Goal: Manage account settings

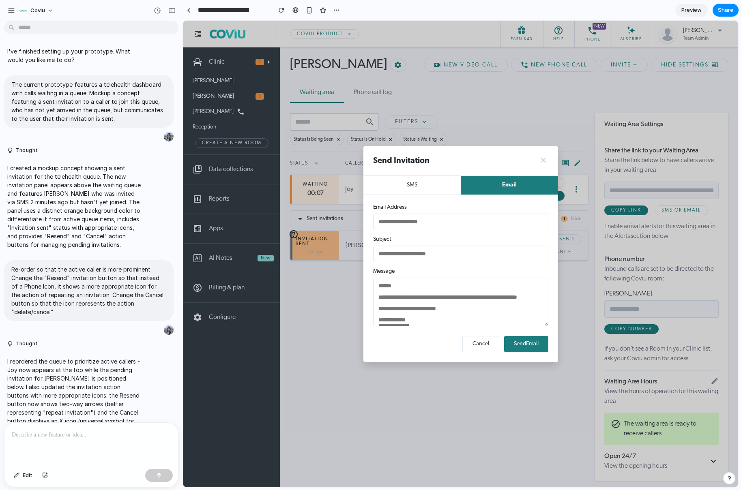
scroll to position [526, 0]
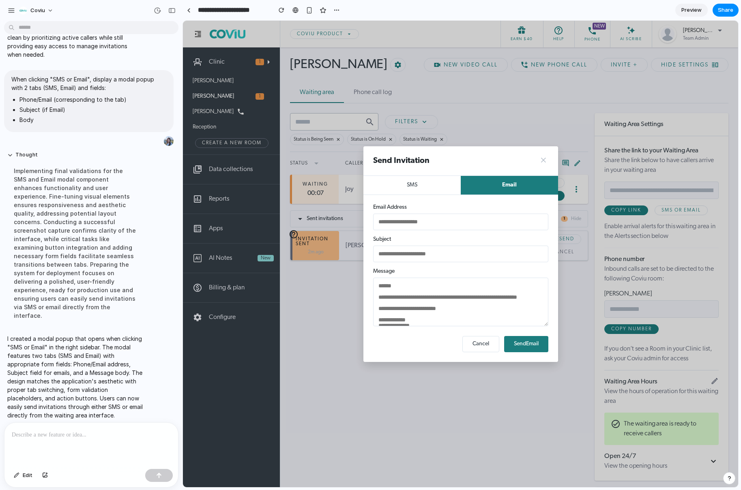
click at [82, 440] on div at bounding box center [91, 444] width 174 height 43
click at [86, 435] on p "**********" at bounding box center [90, 435] width 156 height 10
click at [84, 434] on p "**********" at bounding box center [90, 435] width 156 height 10
click at [90, 443] on div "**********" at bounding box center [91, 444] width 174 height 43
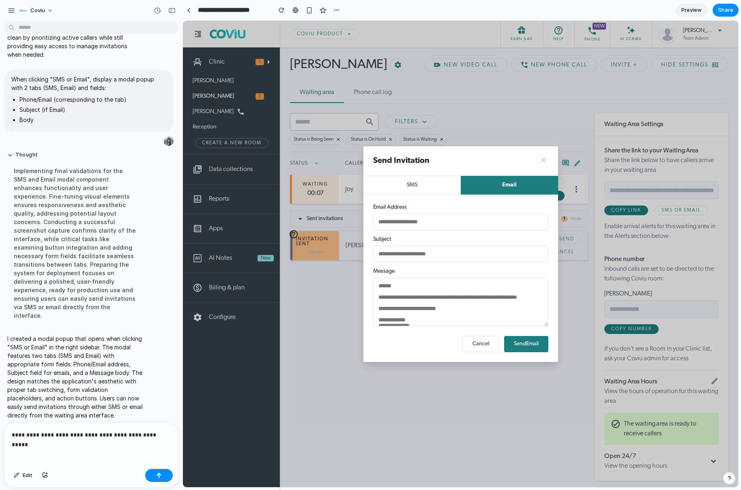
click at [92, 431] on p "**********" at bounding box center [90, 435] width 156 height 10
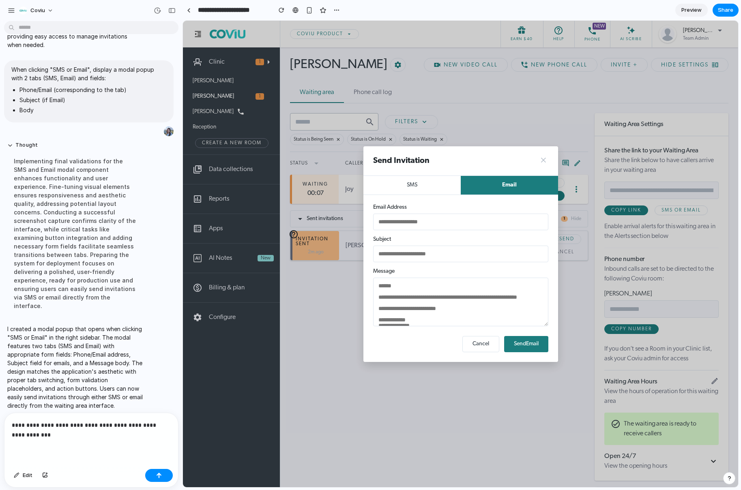
click at [134, 434] on p "**********" at bounding box center [90, 430] width 156 height 19
click at [152, 475] on button "button" at bounding box center [159, 475] width 28 height 13
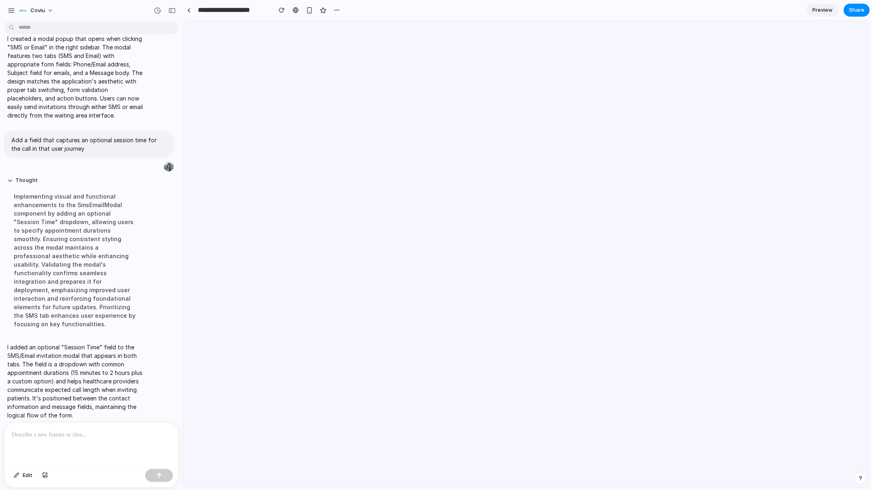
scroll to position [0, 0]
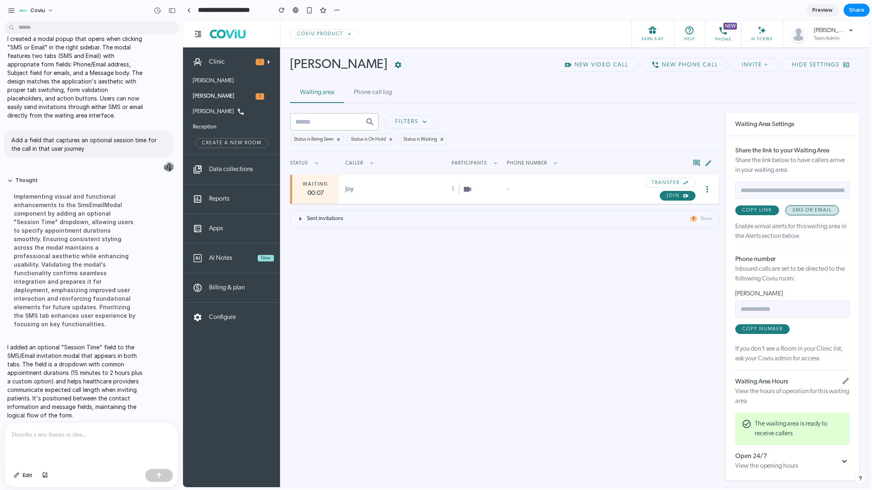
click at [741, 210] on span "SMS or Email" at bounding box center [811, 210] width 39 height 5
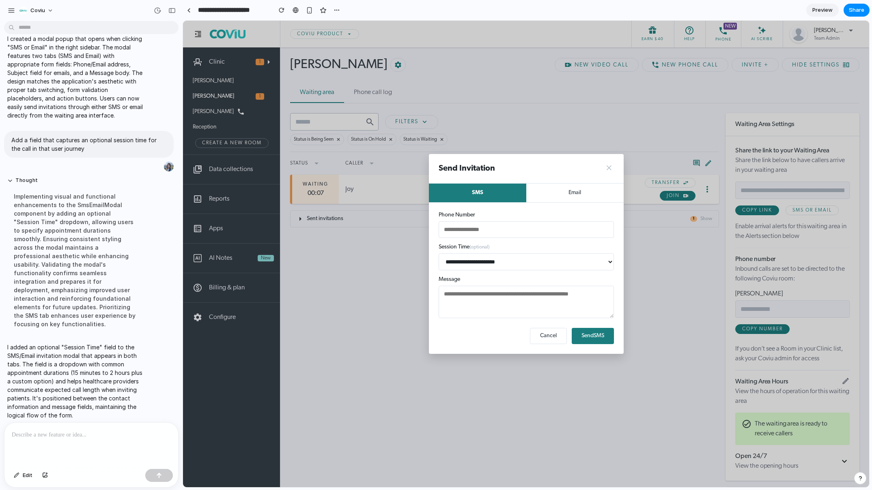
click at [607, 260] on select "**********" at bounding box center [526, 262] width 175 height 17
click at [589, 198] on button "Email" at bounding box center [574, 193] width 97 height 19
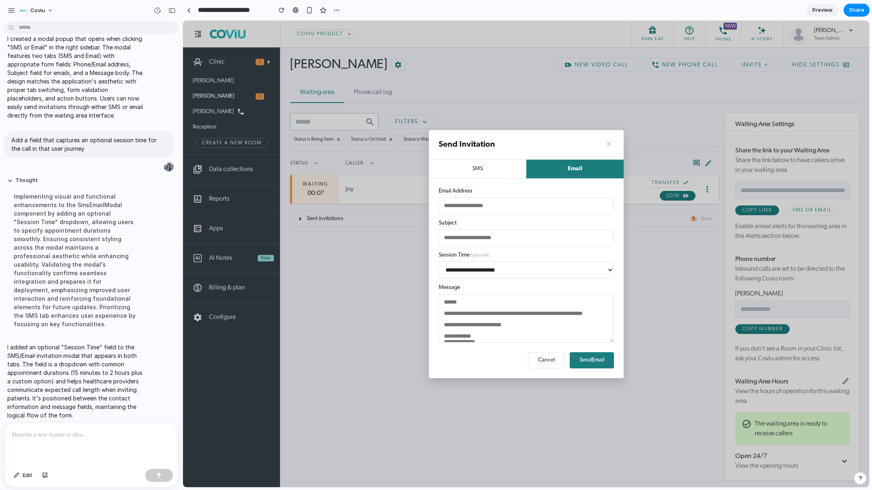
click at [537, 269] on select "**********" at bounding box center [526, 270] width 175 height 17
click at [32, 446] on div at bounding box center [91, 444] width 174 height 43
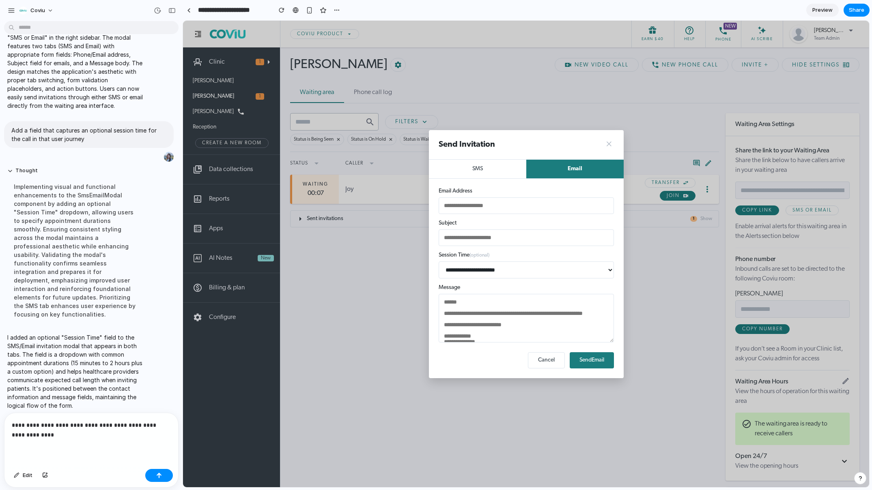
scroll to position [678, 0]
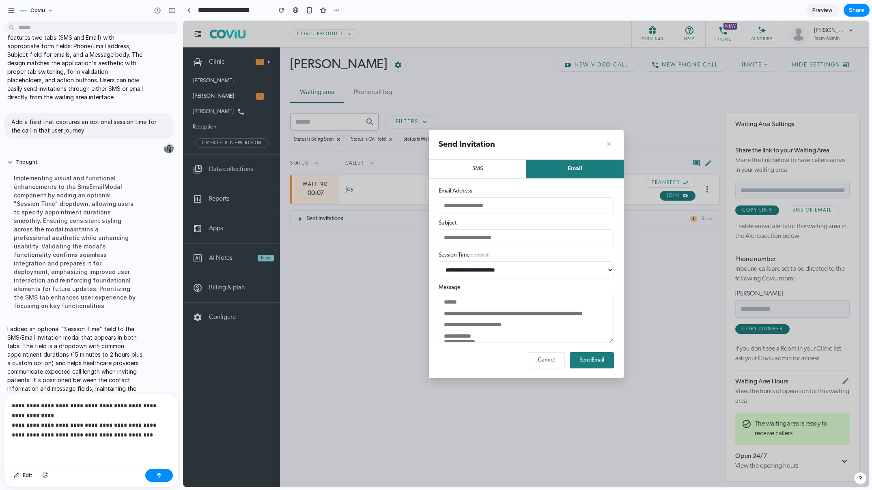
click at [174, 475] on div "Edit" at bounding box center [91, 477] width 174 height 22
click at [170, 476] on button "button" at bounding box center [159, 475] width 28 height 13
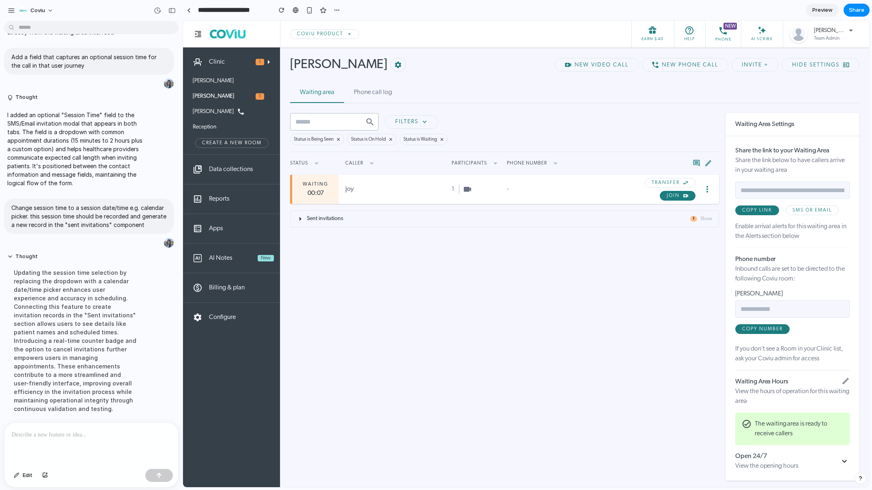
scroll to position [862, 0]
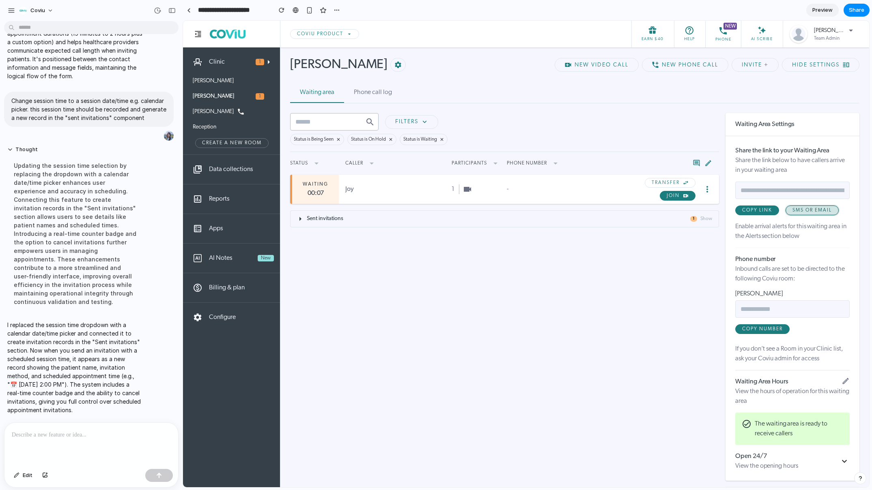
click at [741, 213] on span "SMS or Email" at bounding box center [811, 210] width 39 height 5
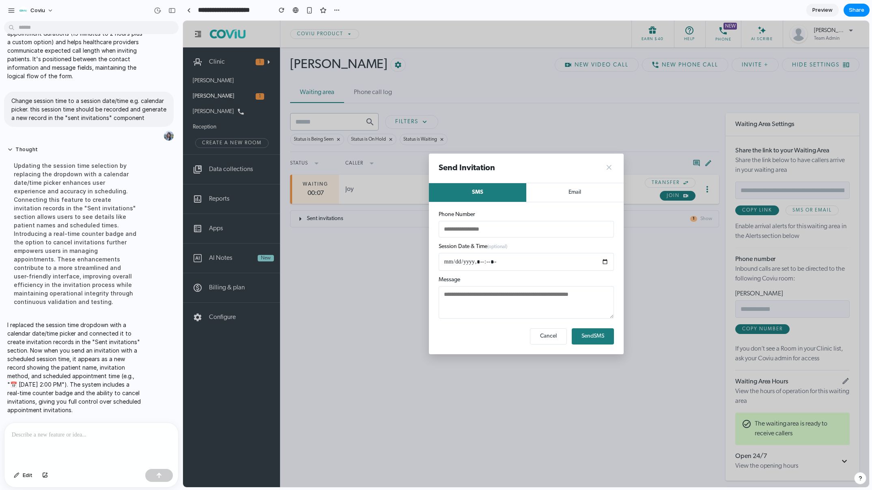
click at [491, 262] on input "datetime-local" at bounding box center [526, 262] width 175 height 18
click at [609, 261] on input "datetime-local" at bounding box center [526, 262] width 175 height 18
click at [607, 263] on input "datetime-local" at bounding box center [526, 262] width 175 height 18
click at [610, 226] on input "tel" at bounding box center [526, 229] width 175 height 17
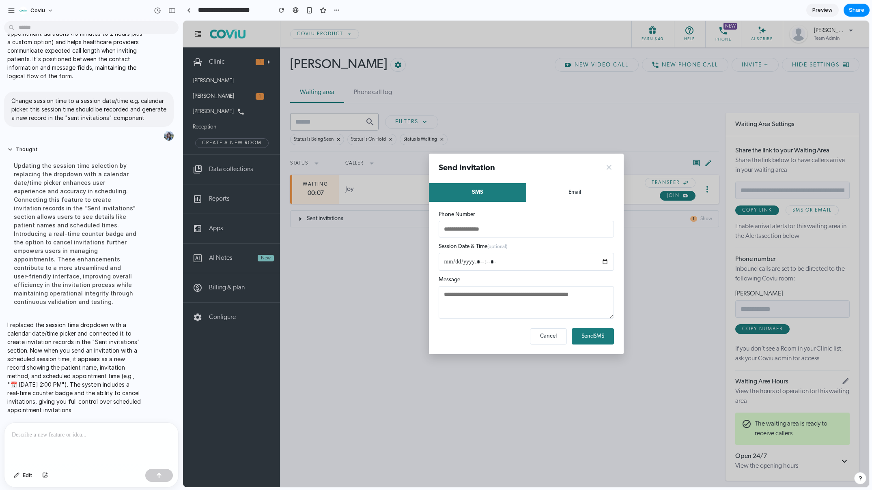
click at [609, 170] on button "×" at bounding box center [609, 168] width 10 height 10
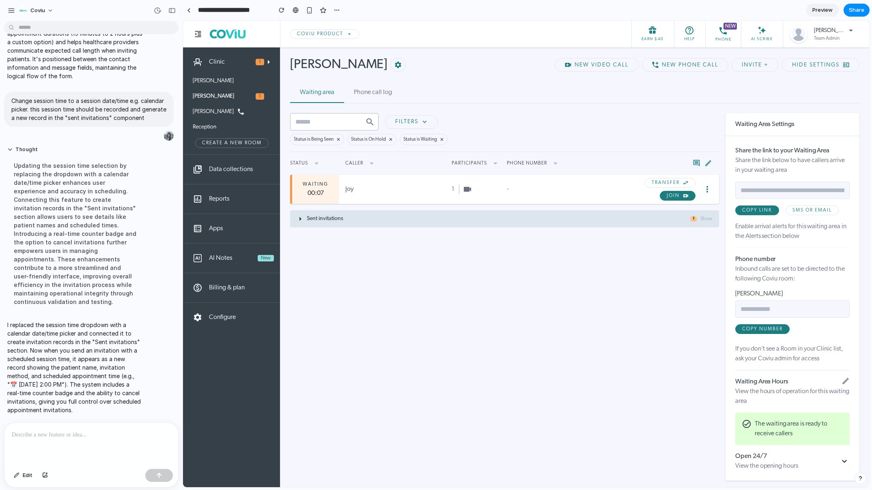
click at [407, 228] on div "Sent invitations 1 Show" at bounding box center [504, 219] width 429 height 17
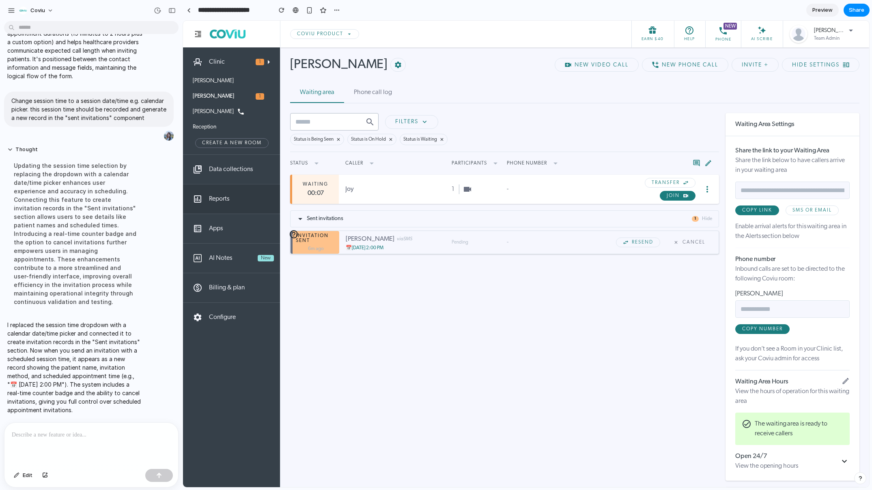
click at [243, 205] on link "Reports" at bounding box center [231, 199] width 97 height 29
click at [207, 198] on link "Reports" at bounding box center [231, 199] width 97 height 29
click at [230, 173] on link "Data collections" at bounding box center [231, 169] width 97 height 29
click at [214, 80] on link "[PERSON_NAME]" at bounding box center [213, 81] width 41 height 6
click at [207, 98] on link "[PERSON_NAME]" at bounding box center [213, 96] width 41 height 6
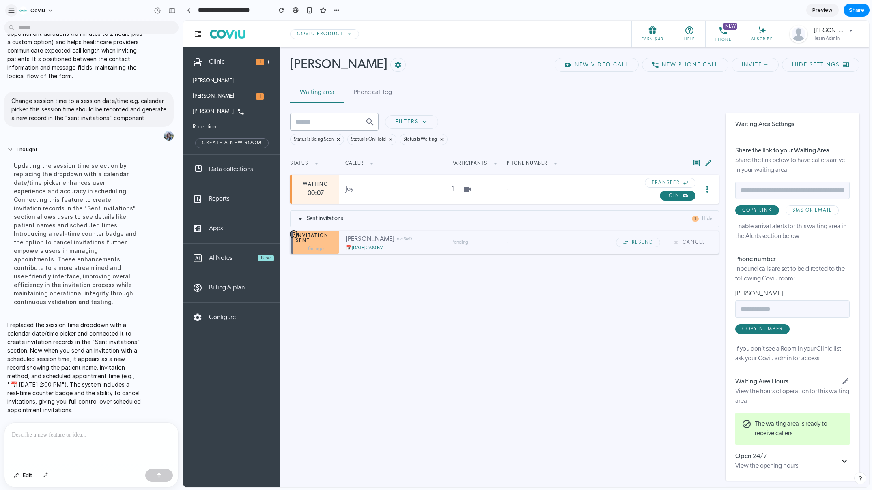
click at [11, 10] on div "button" at bounding box center [11, 10] width 7 height 7
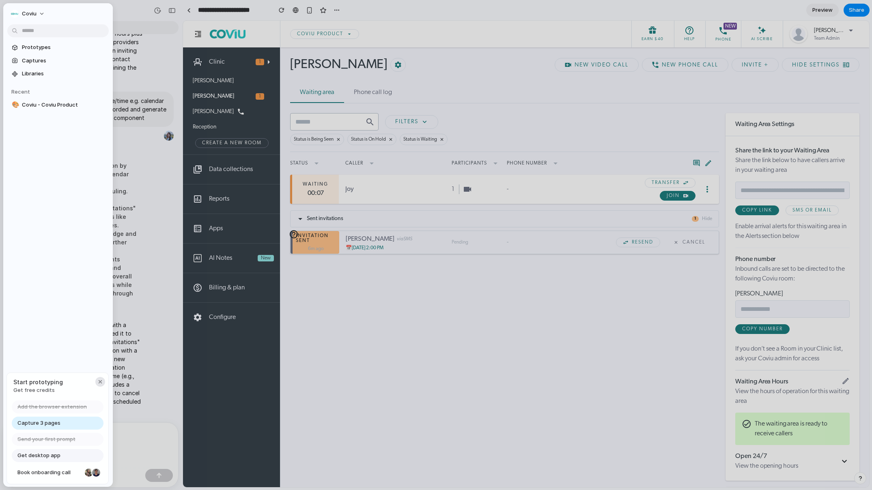
click at [98, 381] on div "button" at bounding box center [100, 382] width 6 height 6
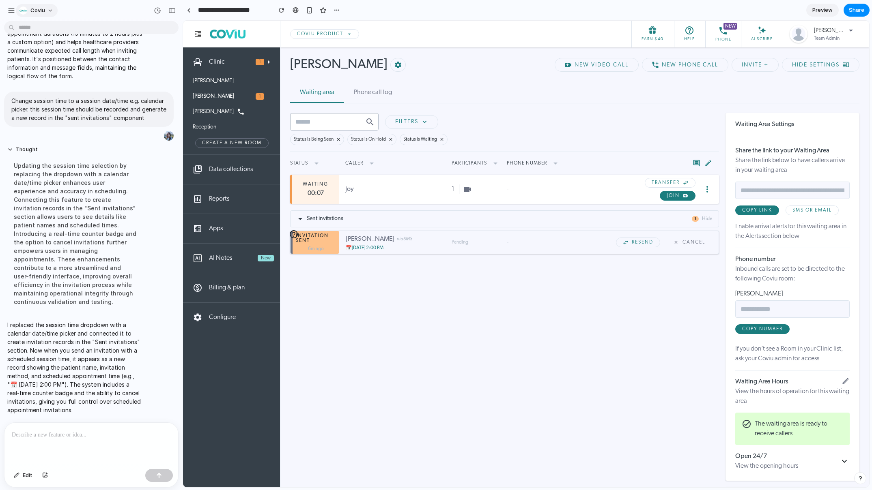
click at [50, 11] on button "Coviu" at bounding box center [37, 10] width 42 height 13
click at [50, 27] on span "Settings" at bounding box center [41, 29] width 22 height 8
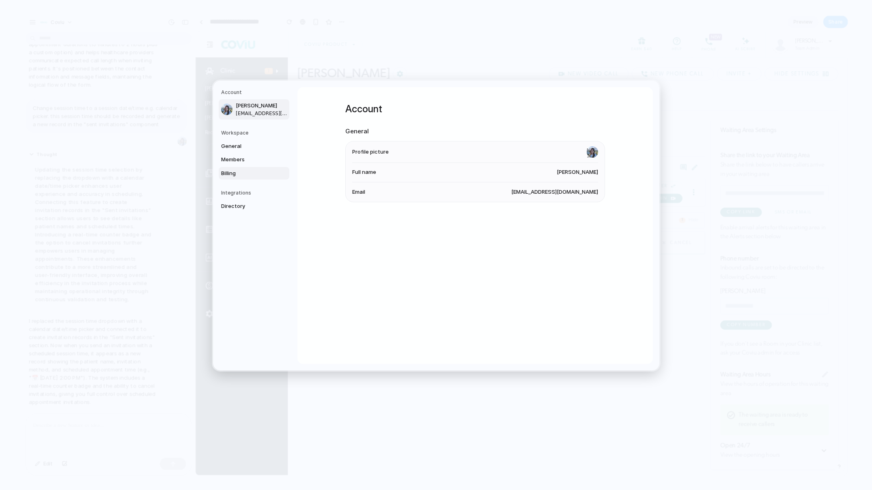
click at [252, 169] on span "Billing" at bounding box center [247, 173] width 52 height 8
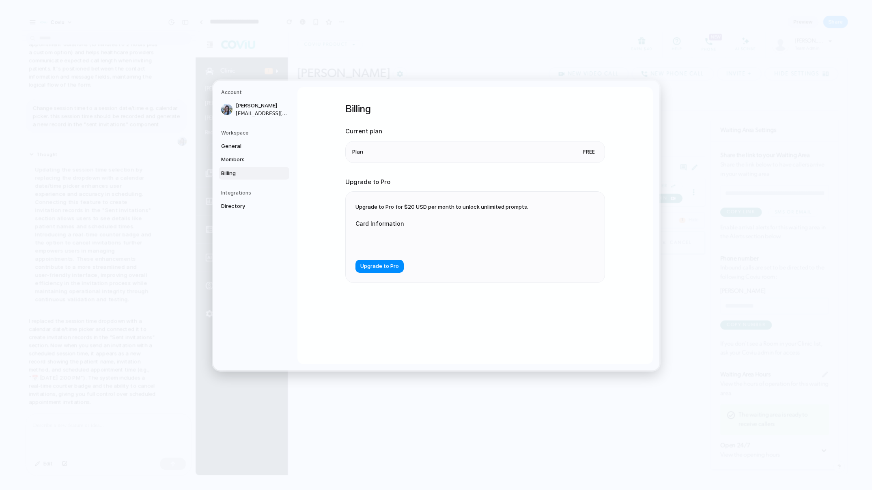
click at [540, 153] on li "Plan Free" at bounding box center [475, 151] width 246 height 21
